Goal: Complete application form

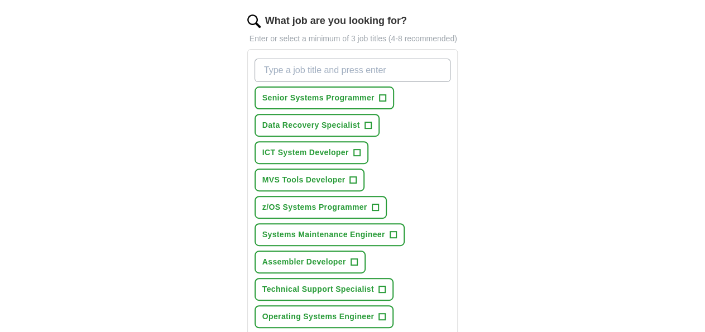
scroll to position [156, 0]
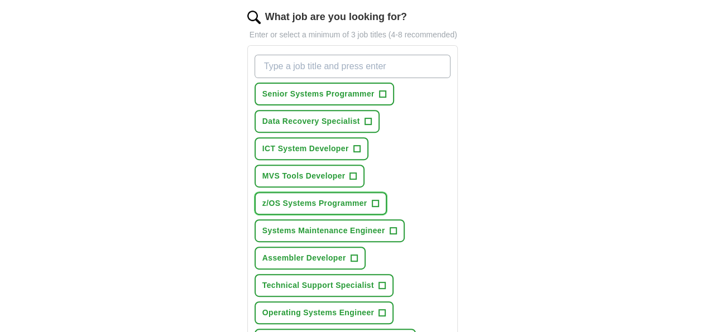
click at [367, 198] on span "z/OS Systems Programmer" at bounding box center [314, 204] width 105 height 12
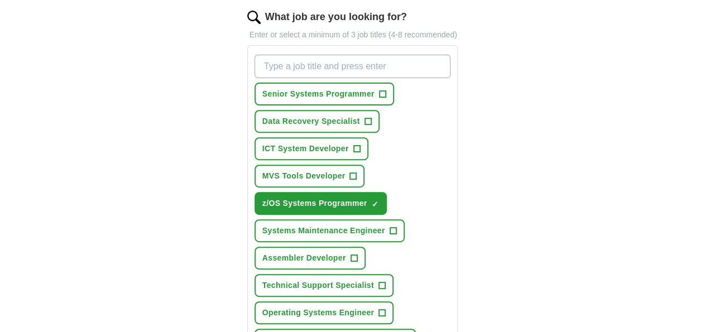
click at [254, 56] on input "What job are you looking for?" at bounding box center [352, 66] width 196 height 23
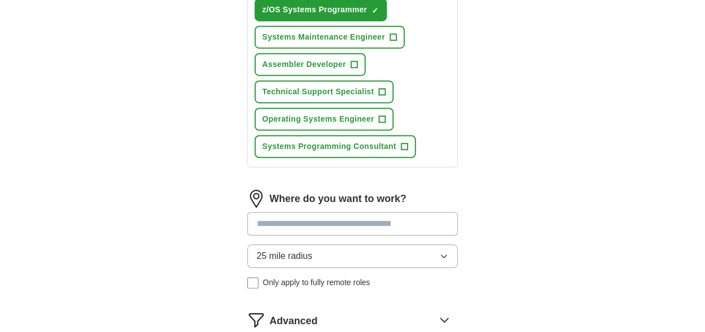
scroll to position [352, 0]
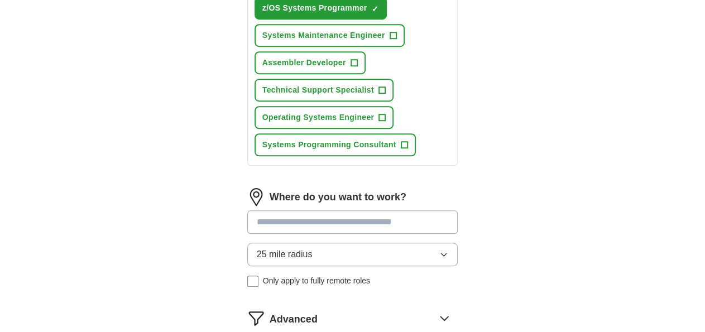
type input "Senior z/OS Systems Programmer"
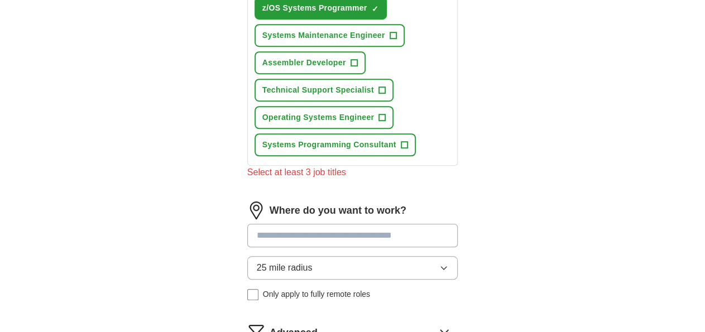
click at [247, 256] on div "25 mile radius Only apply to fully remote roles" at bounding box center [352, 278] width 211 height 44
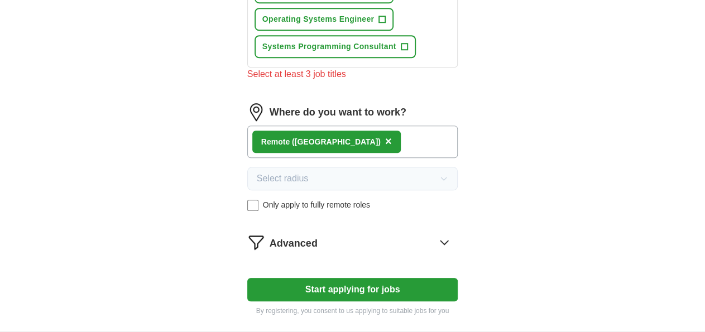
scroll to position [461, 0]
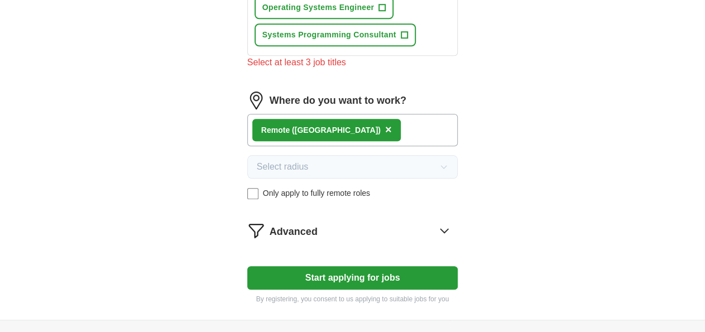
click at [305, 266] on button "Start applying for jobs" at bounding box center [352, 277] width 211 height 23
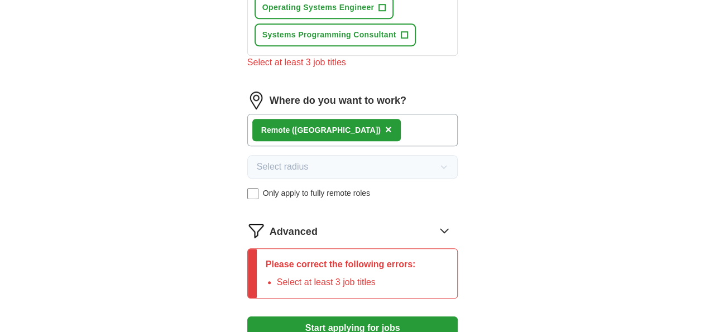
click at [277, 276] on li "Select at least 3 job titles" at bounding box center [346, 282] width 139 height 13
click at [453, 222] on icon at bounding box center [444, 231] width 18 height 18
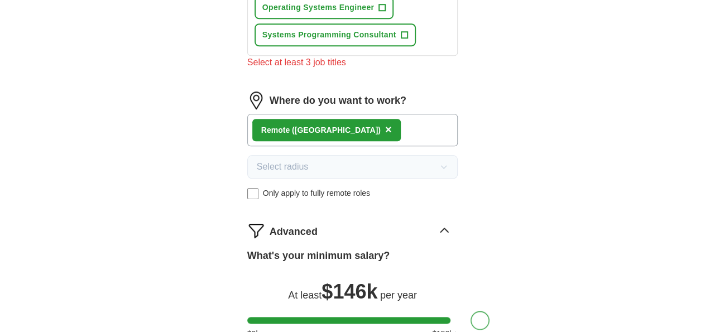
click at [458, 317] on div at bounding box center [352, 320] width 211 height 7
click at [441, 317] on div at bounding box center [352, 320] width 211 height 7
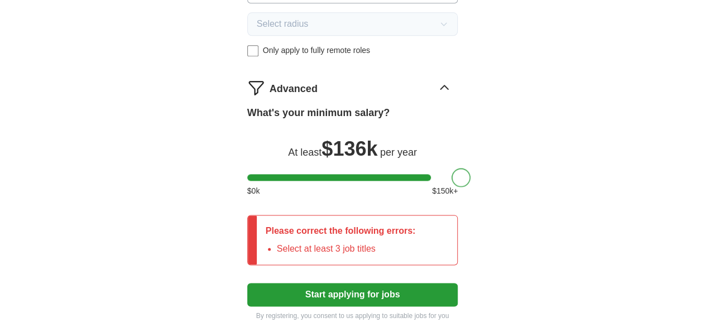
scroll to position [605, 0]
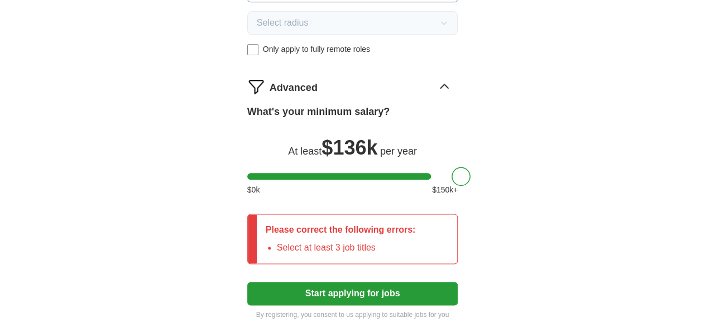
click at [293, 214] on div "Please correct the following errors: Select at least 3 job titles" at bounding box center [341, 238] width 168 height 49
click at [349, 282] on button "Start applying for jobs" at bounding box center [352, 293] width 211 height 23
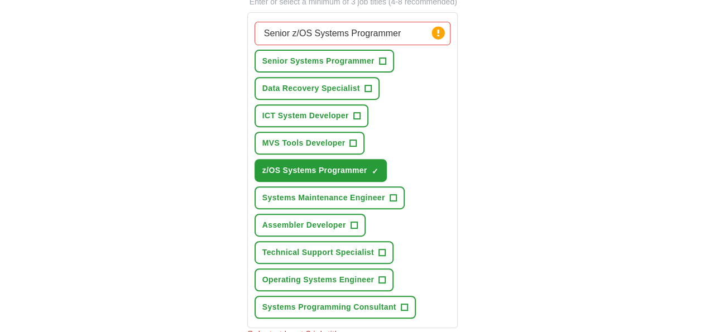
scroll to position [162, 0]
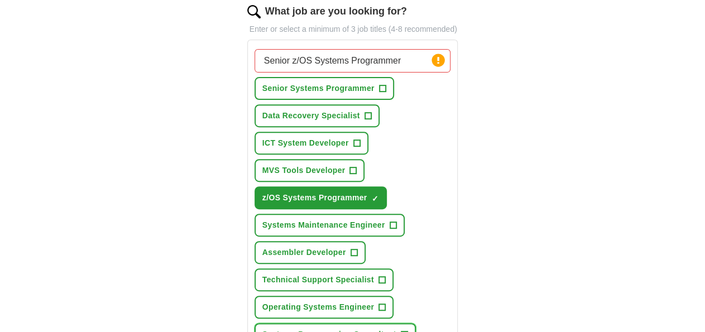
click at [262, 329] on span "Systems Programming Consultant" at bounding box center [329, 335] width 134 height 12
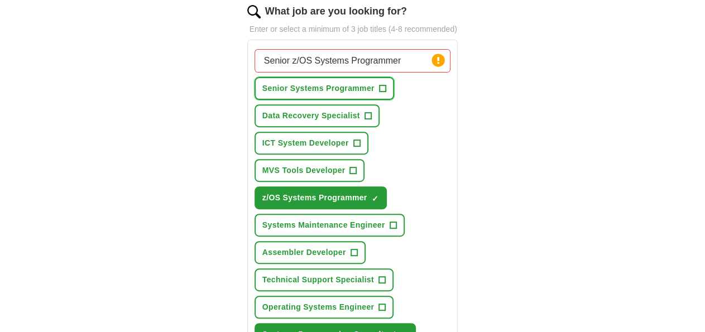
click at [272, 83] on span "Senior Systems Programmer" at bounding box center [318, 89] width 112 height 12
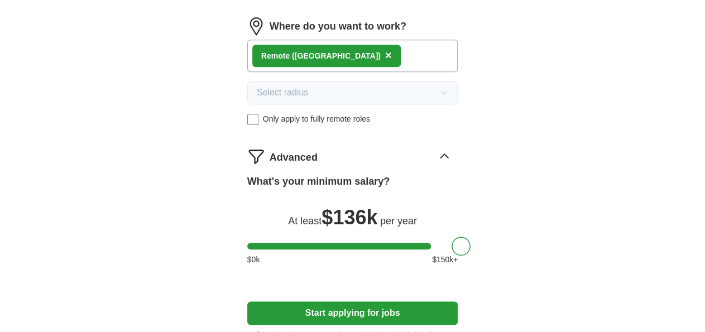
scroll to position [543, 0]
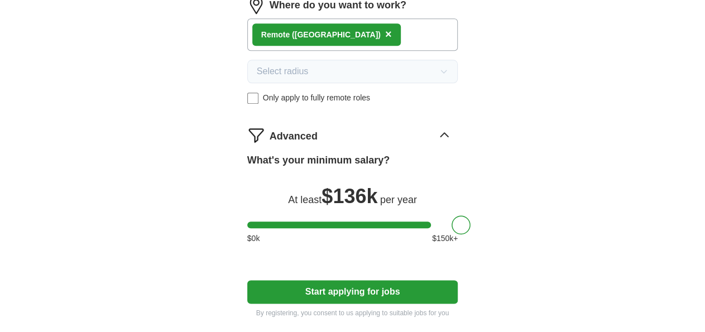
click at [326, 281] on button "Start applying for jobs" at bounding box center [352, 292] width 211 height 23
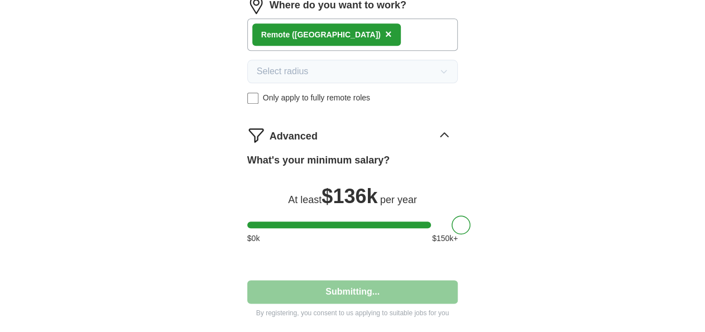
select select "**"
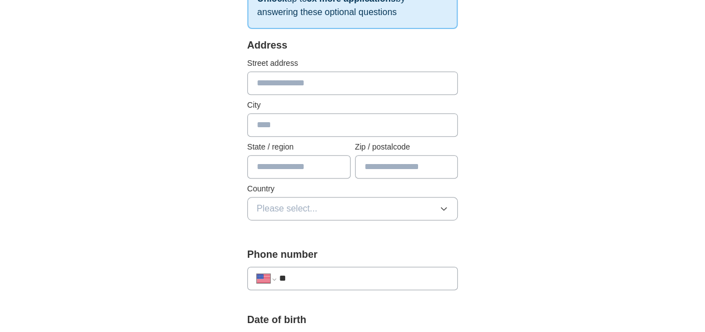
scroll to position [230, 0]
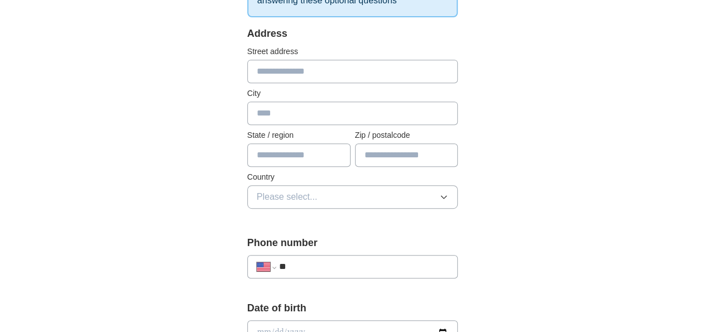
click at [247, 75] on input "text" at bounding box center [352, 71] width 211 height 23
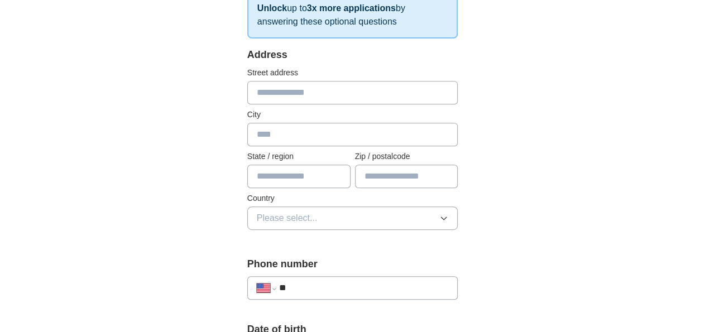
scroll to position [213, 0]
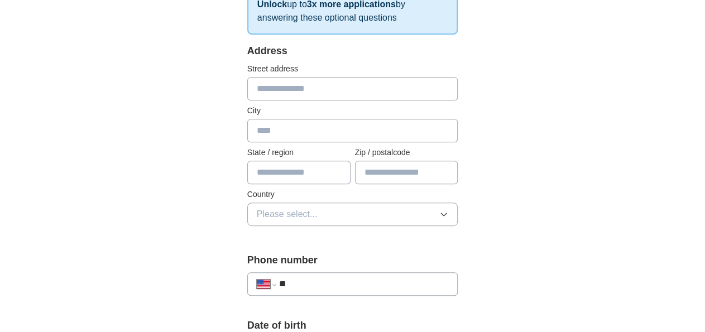
click at [247, 85] on input "text" at bounding box center [352, 88] width 211 height 23
type input "**********"
type input "******"
type input "**"
type input "*****"
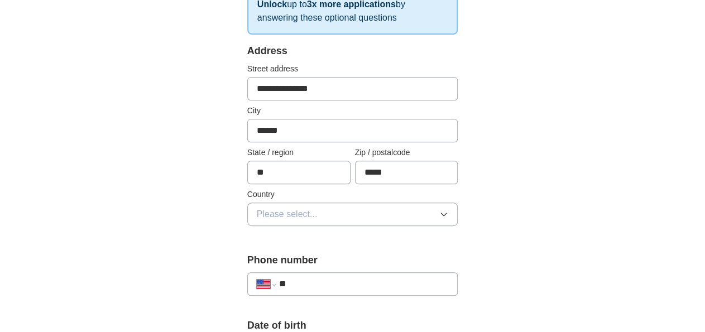
type input "**********"
click at [446, 213] on icon "button" at bounding box center [443, 214] width 5 height 3
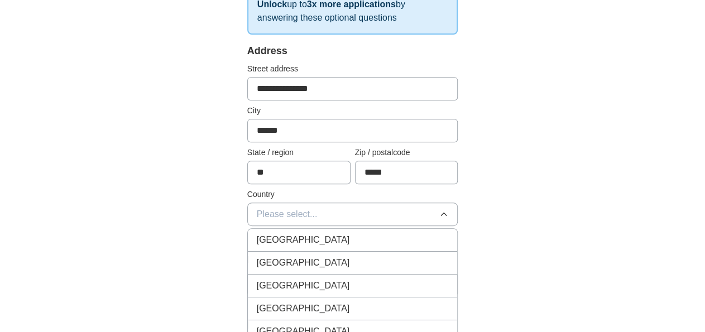
click at [406, 256] on div "[GEOGRAPHIC_DATA]" at bounding box center [353, 262] width 192 height 13
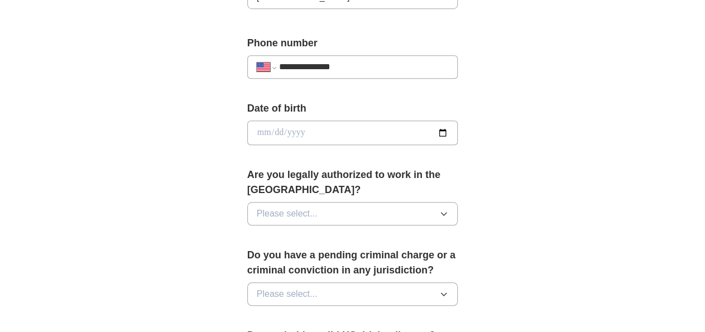
scroll to position [435, 0]
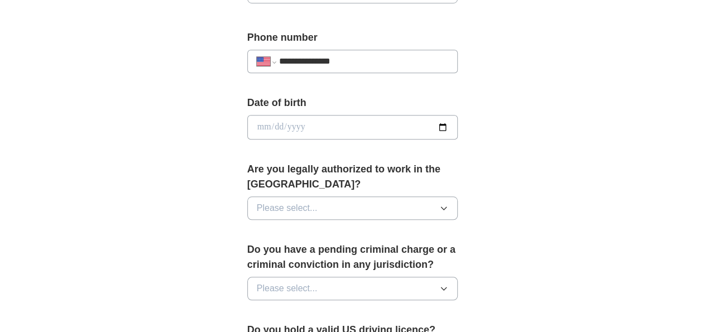
click at [458, 197] on button "Please select..." at bounding box center [352, 208] width 211 height 23
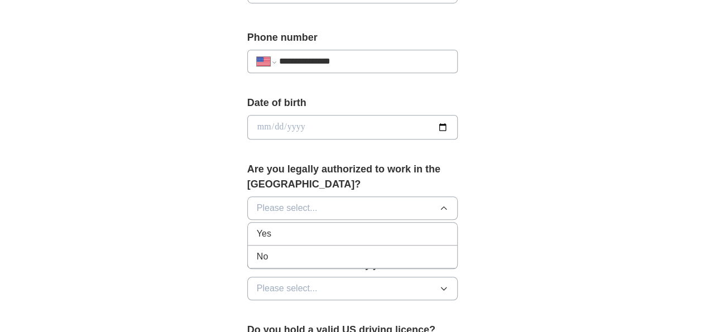
click at [439, 228] on div "Yes" at bounding box center [353, 234] width 192 height 13
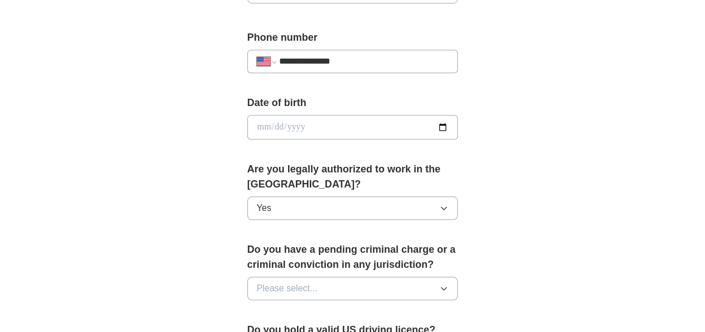
click at [448, 285] on icon "button" at bounding box center [443, 289] width 9 height 9
click at [353, 331] on div "No" at bounding box center [353, 337] width 192 height 13
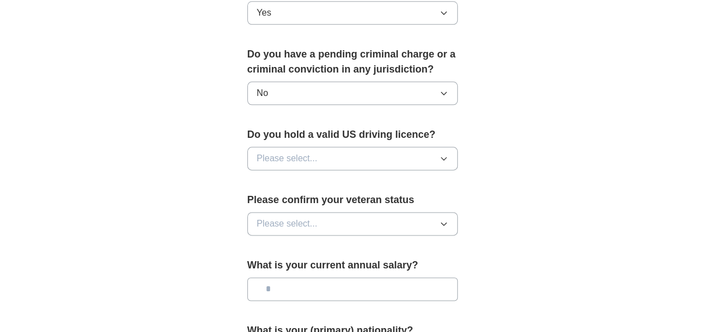
scroll to position [628, 0]
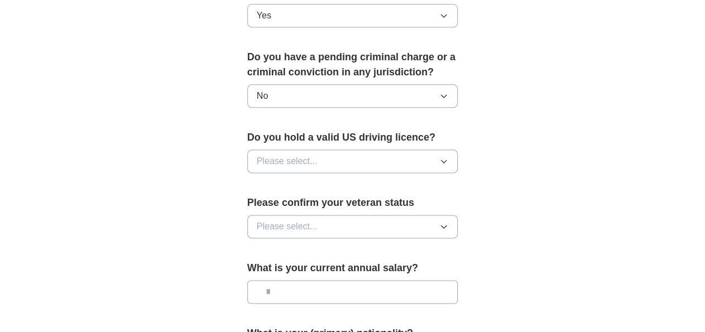
click at [448, 157] on icon "button" at bounding box center [443, 161] width 9 height 9
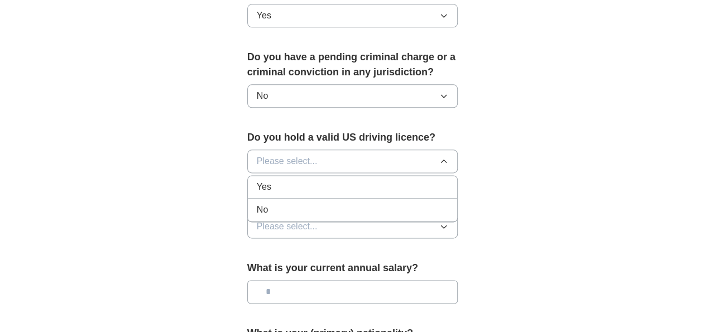
click at [417, 176] on li "Yes" at bounding box center [353, 187] width 210 height 23
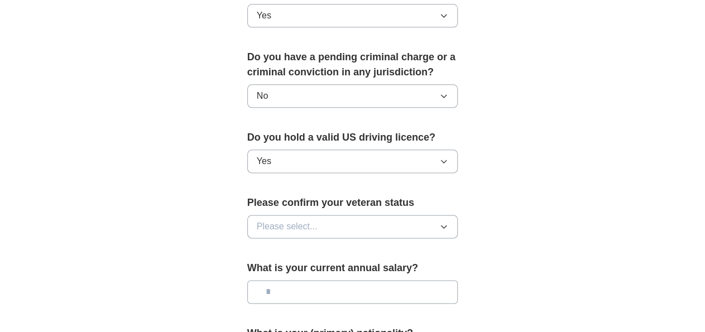
click at [448, 222] on icon "button" at bounding box center [443, 226] width 9 height 9
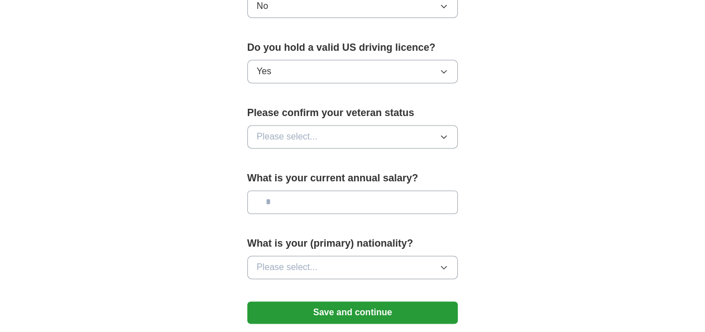
scroll to position [732, 0]
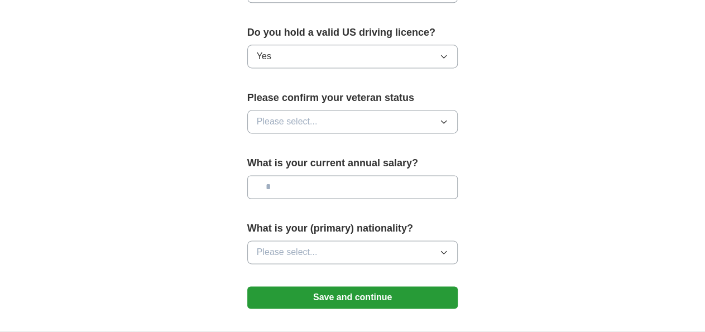
click at [446, 121] on icon "button" at bounding box center [443, 122] width 5 height 3
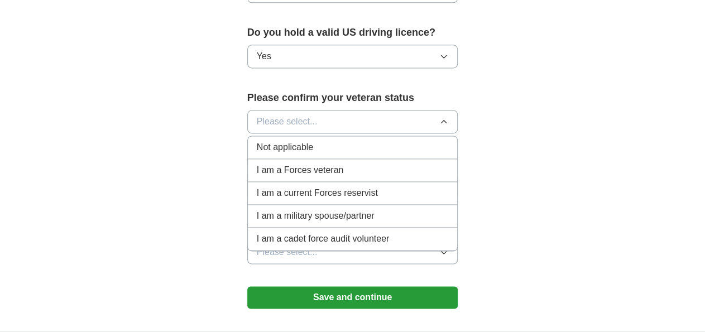
click at [321, 137] on li "Not applicable" at bounding box center [353, 148] width 210 height 23
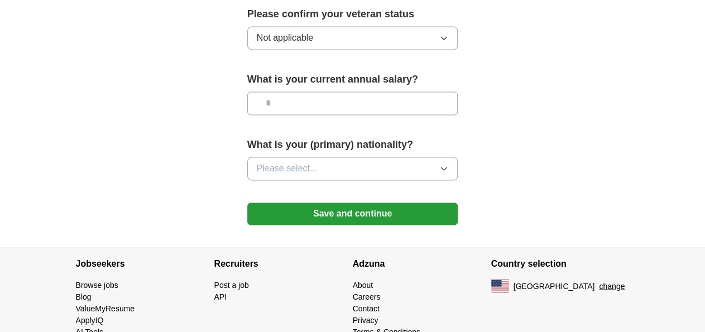
scroll to position [820, 0]
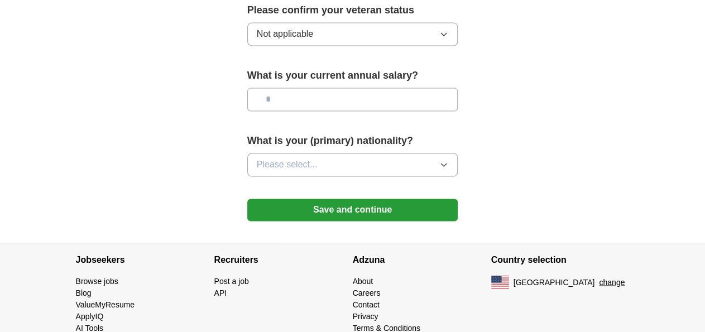
click at [448, 160] on icon "button" at bounding box center [443, 164] width 9 height 9
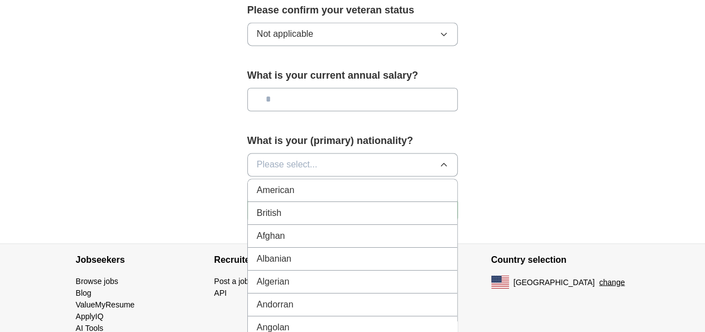
click at [418, 179] on li "American" at bounding box center [353, 190] width 210 height 23
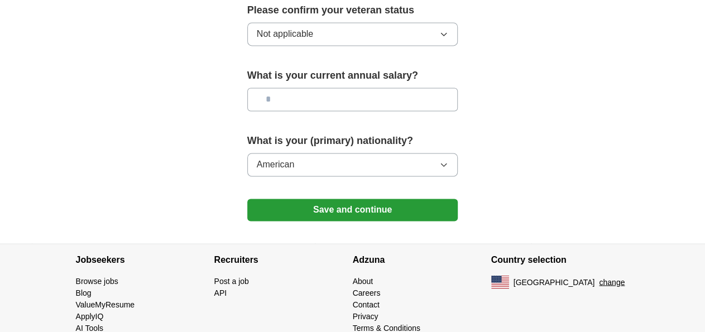
click at [383, 199] on button "Save and continue" at bounding box center [352, 210] width 211 height 22
